Goal: Task Accomplishment & Management: Manage account settings

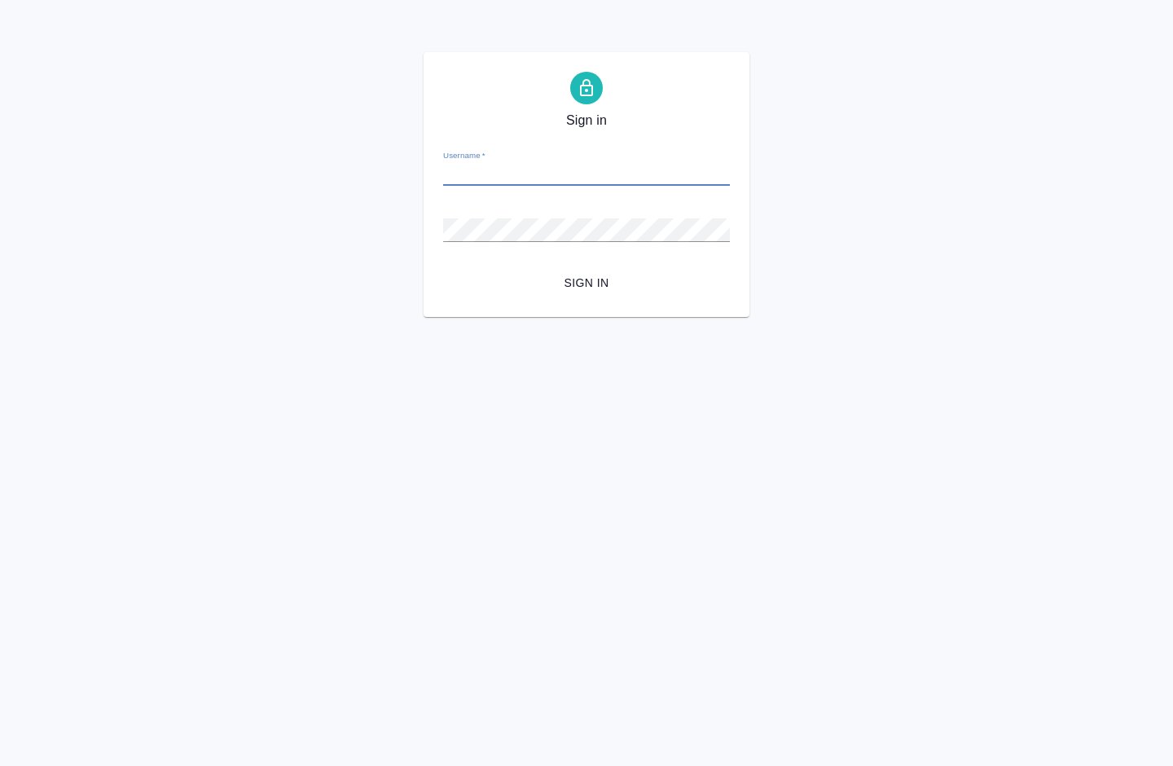
type input "[PERSON_NAME][EMAIL_ADDRESS][DOMAIN_NAME]"
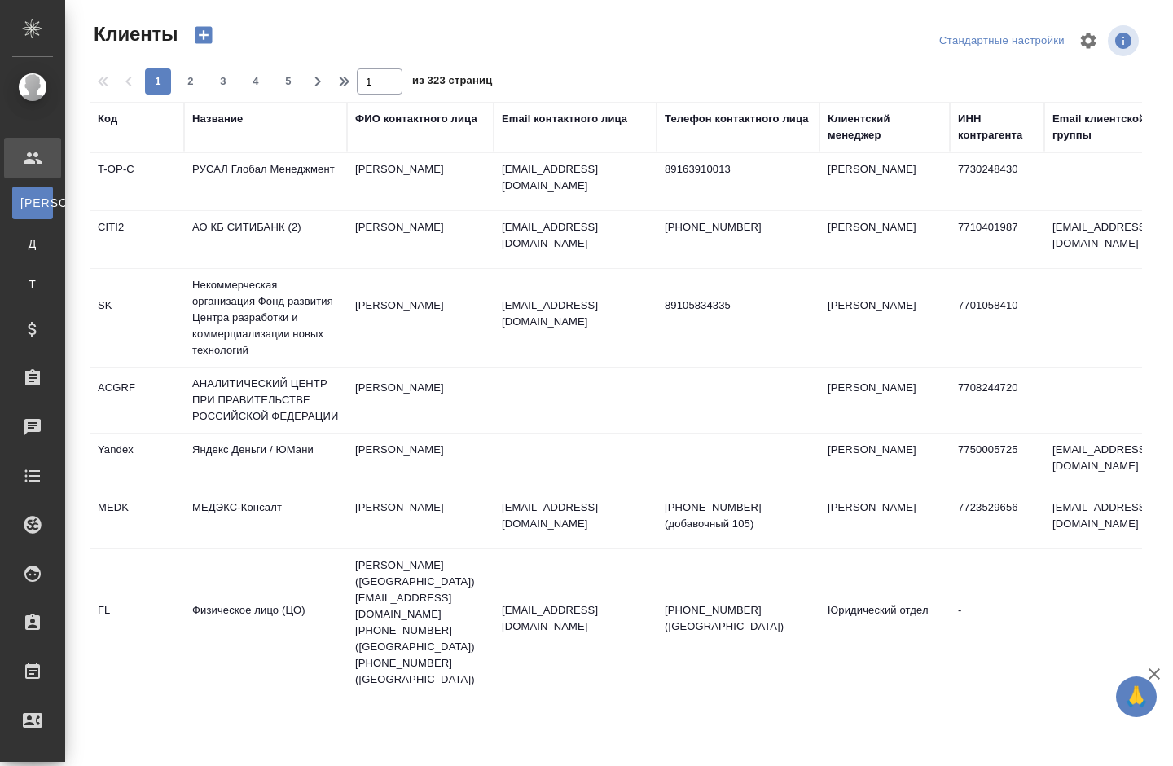
select select "RU"
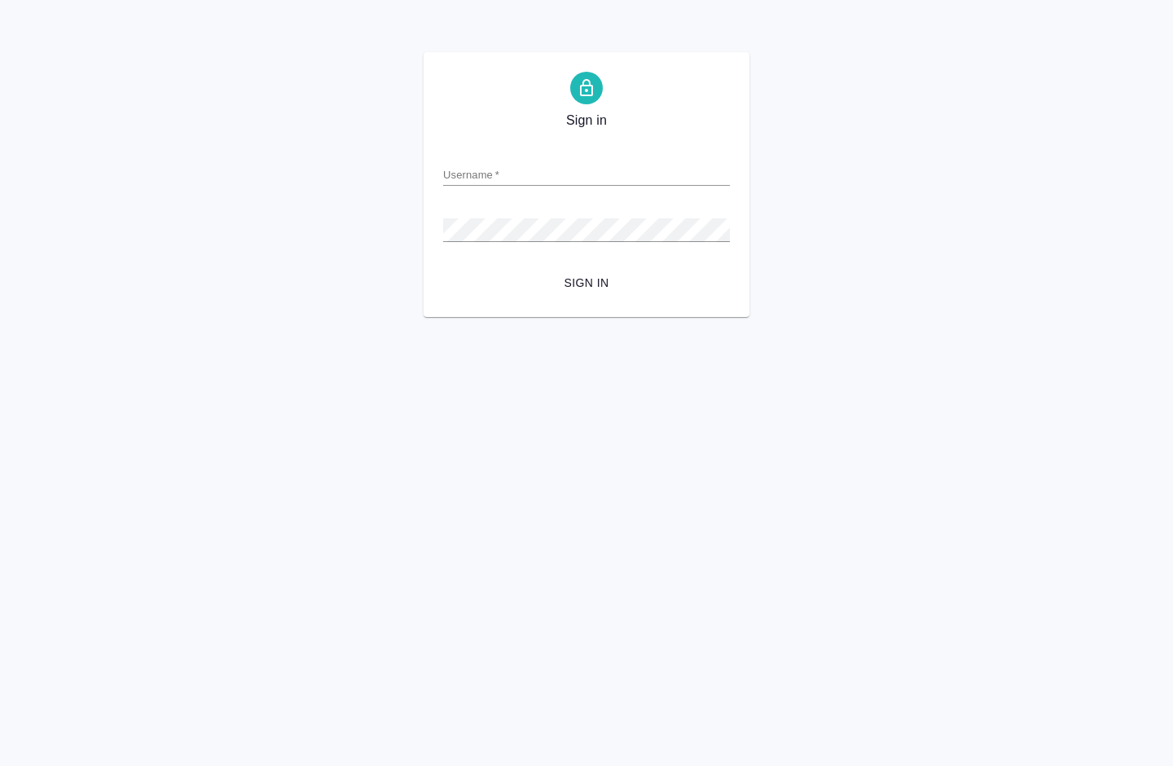
type input "p.solokha@awatera.com"
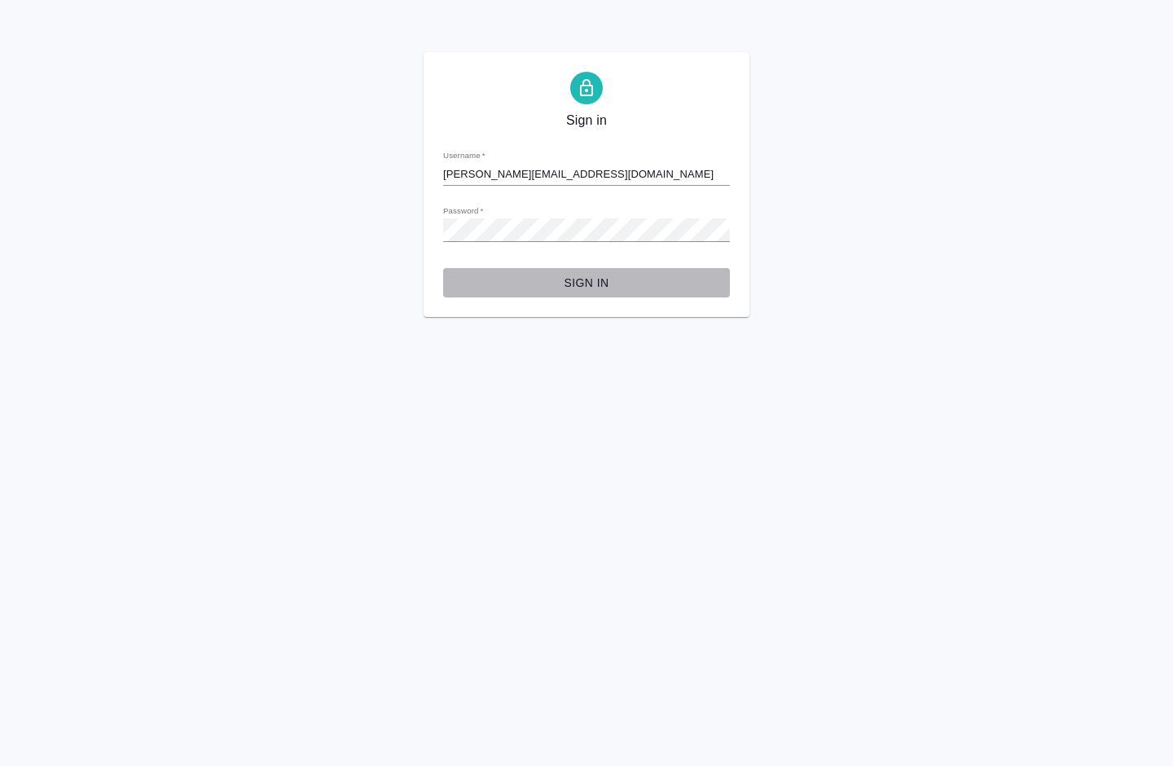
click at [575, 281] on span "Sign in" at bounding box center [586, 283] width 261 height 20
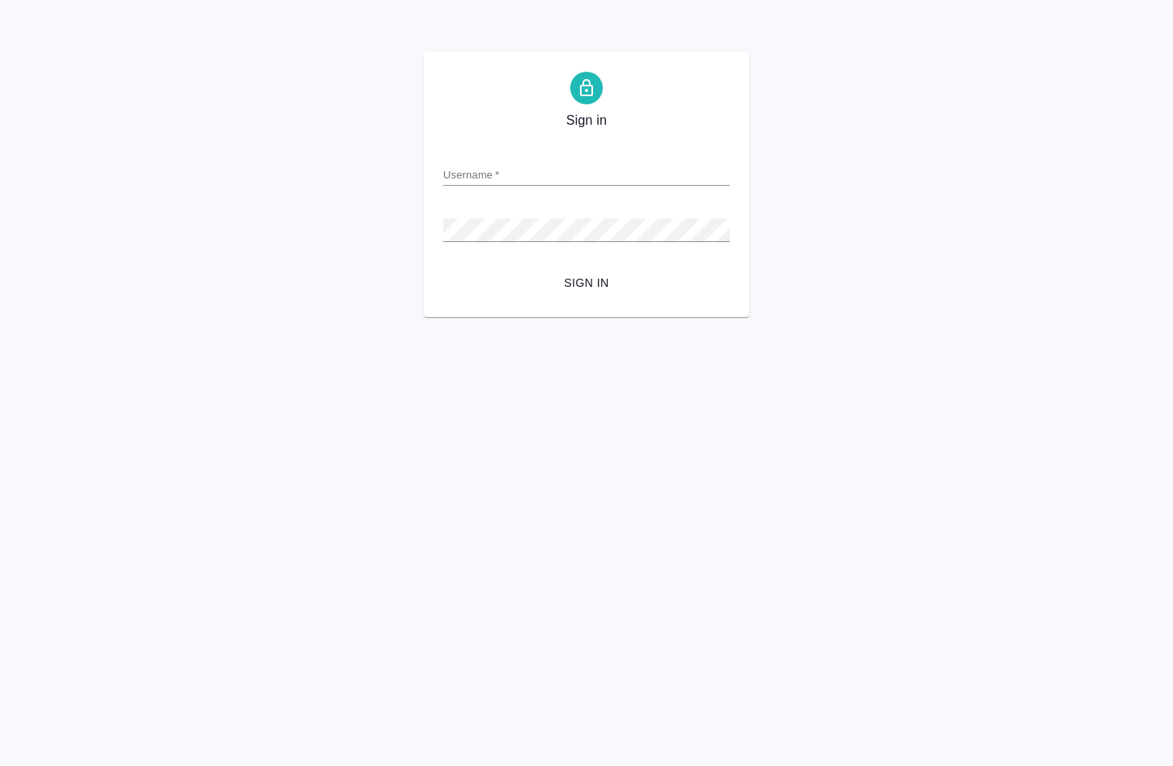
type input "[PERSON_NAME][EMAIL_ADDRESS][DOMAIN_NAME]"
click at [580, 285] on span "Sign in" at bounding box center [586, 283] width 261 height 20
type input "[PERSON_NAME][EMAIL_ADDRESS][DOMAIN_NAME]"
click at [422, 222] on div "Sign in Username   * p.solokha@awatera.com Password   * urlPath   * / Sign in" at bounding box center [586, 184] width 1173 height 265
click at [596, 288] on span "Sign in" at bounding box center [586, 283] width 261 height 20
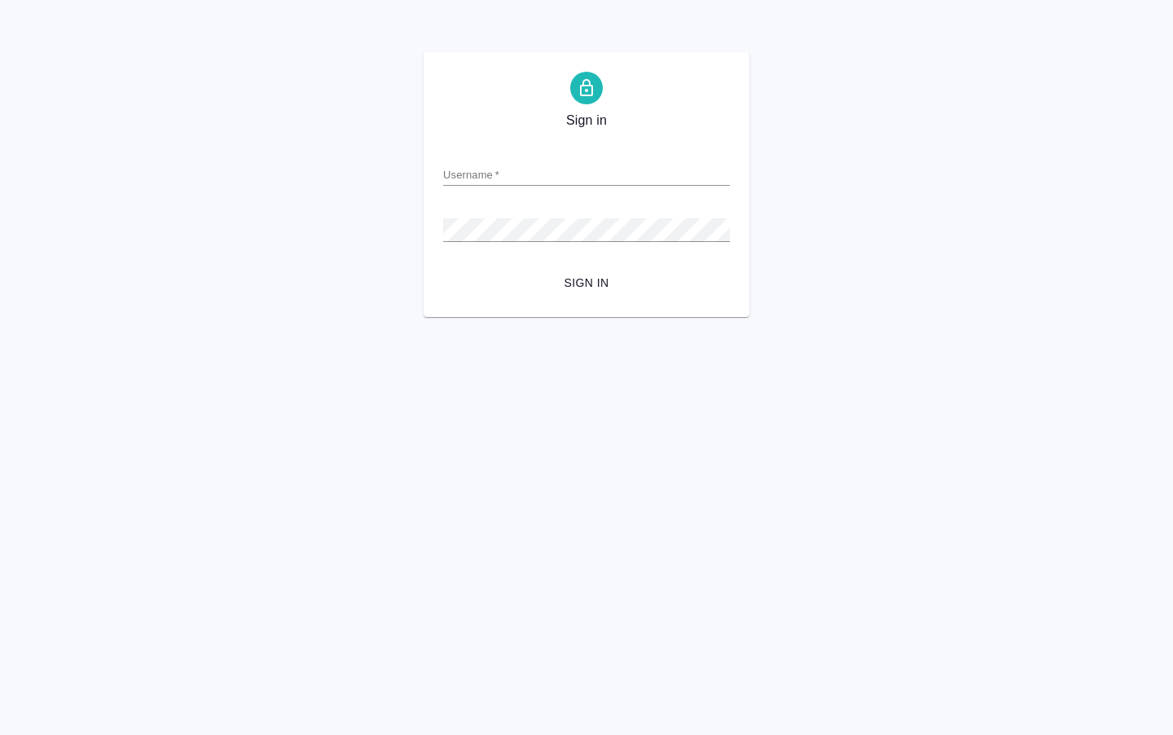
type input "[PERSON_NAME][EMAIL_ADDRESS][DOMAIN_NAME]"
click at [600, 271] on button "Sign in" at bounding box center [586, 283] width 287 height 30
